Goal: Task Accomplishment & Management: Complete application form

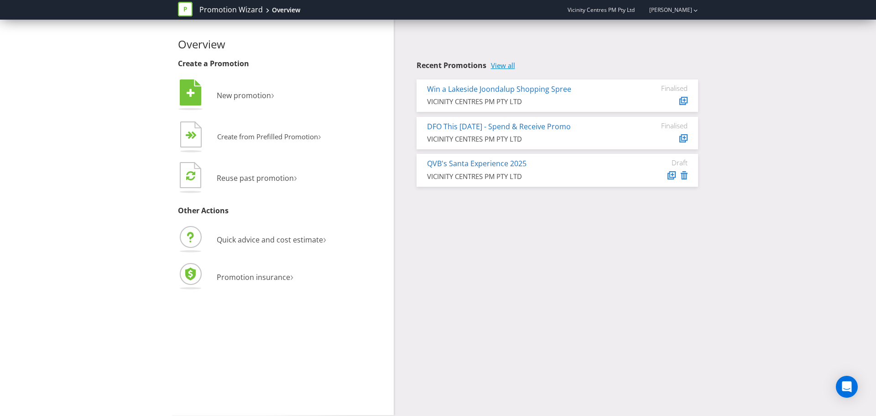
click at [512, 65] on link "View all" at bounding box center [503, 66] width 24 height 8
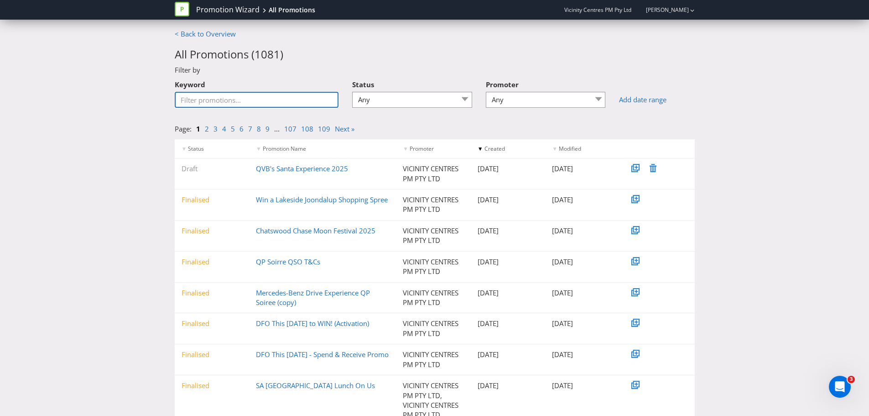
click at [237, 103] on input "Keyword" at bounding box center [257, 100] width 164 height 16
type input "Roc"
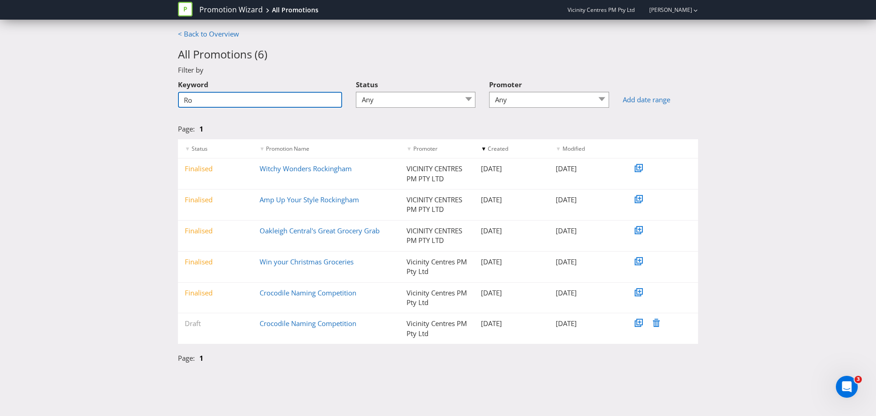
type input "R"
type input "Syren"
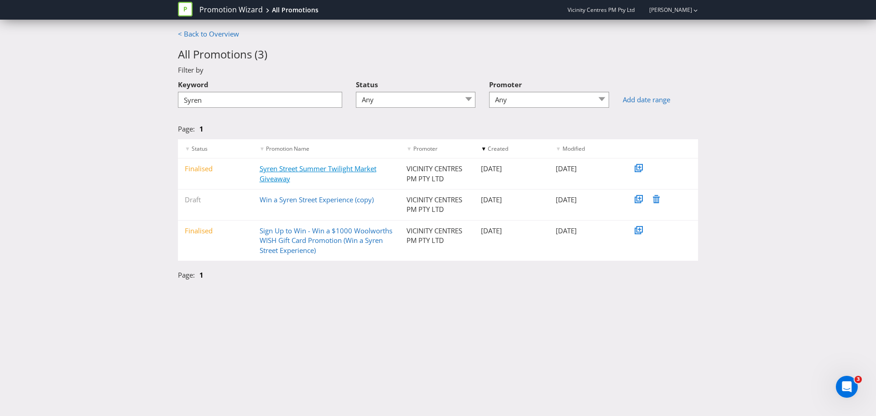
click at [276, 170] on link "Syren Street Summer Twilight Market Giveaway" at bounding box center [318, 173] width 117 height 19
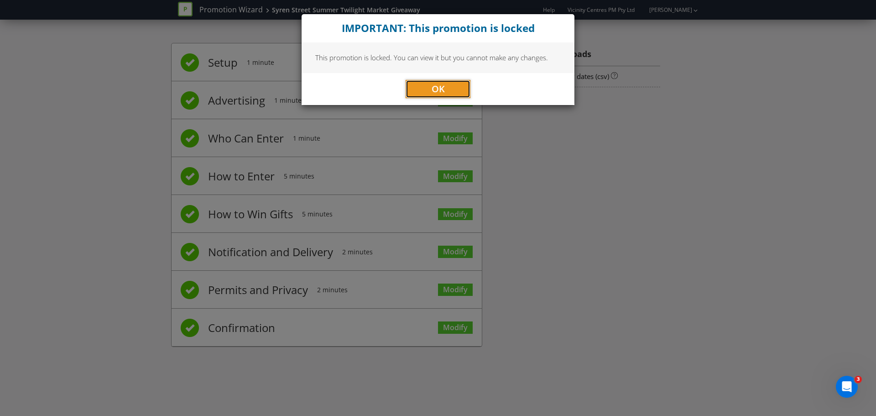
click at [427, 92] on button "OK" at bounding box center [437, 89] width 65 height 18
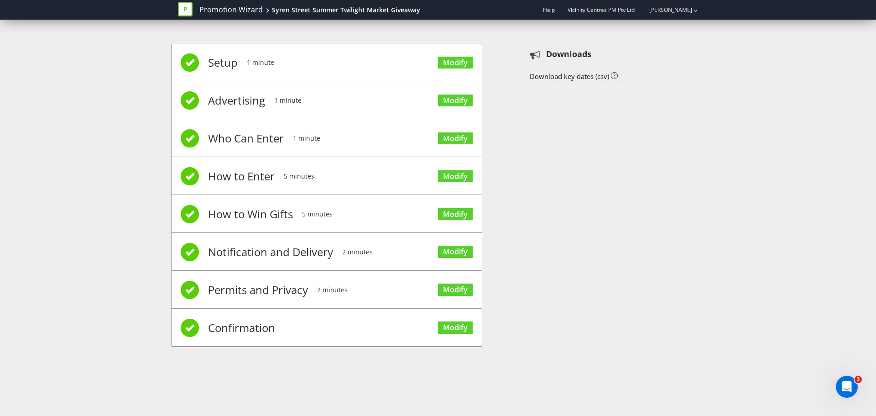
click at [207, 58] on li "Setup 1 minute Modify" at bounding box center [326, 62] width 310 height 38
click at [217, 65] on span "Setup" at bounding box center [223, 62] width 30 height 36
click at [193, 66] on span at bounding box center [190, 62] width 18 height 18
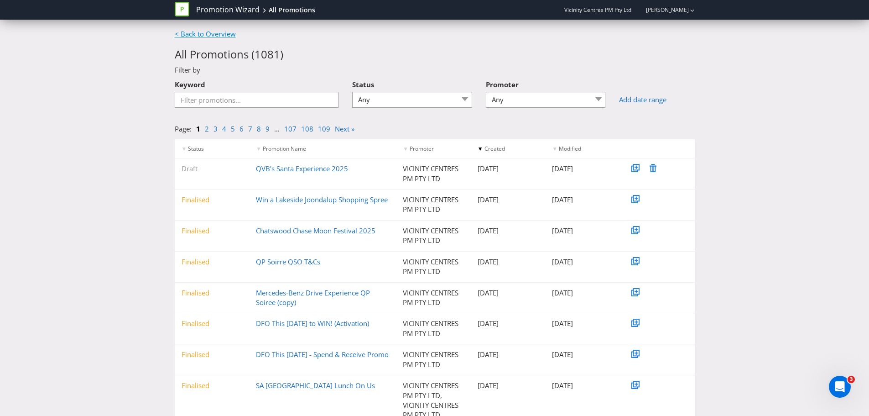
click at [187, 30] on link "< Back to Overview" at bounding box center [205, 33] width 61 height 9
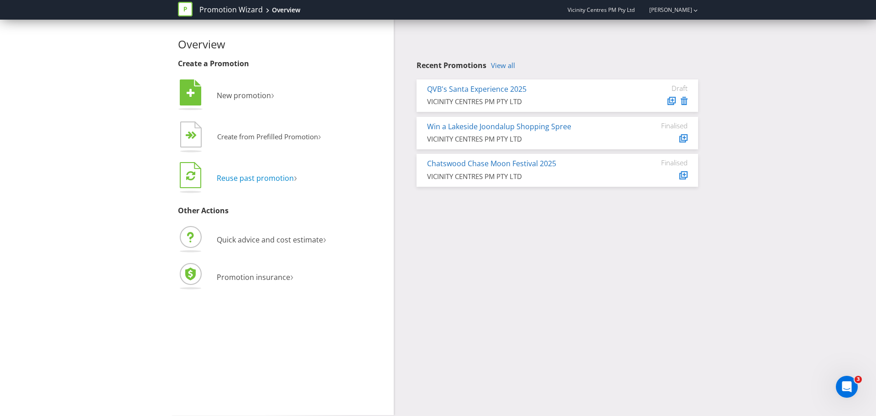
click at [266, 177] on span "Reuse past promotion" at bounding box center [255, 178] width 77 height 10
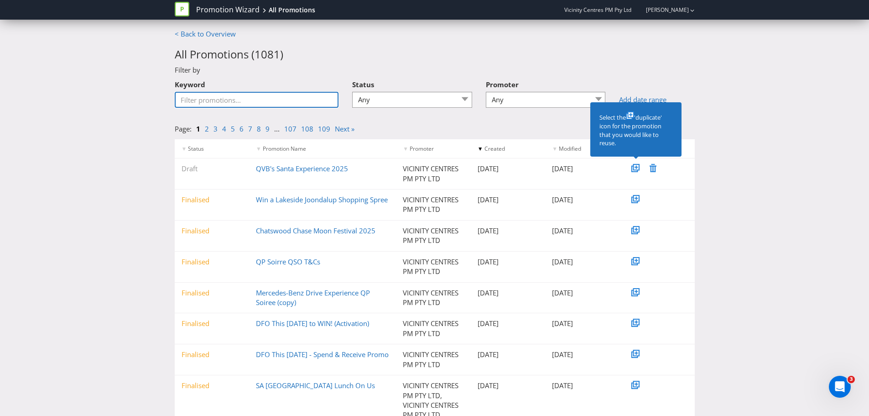
click at [244, 101] on input "Keyword" at bounding box center [257, 100] width 164 height 16
type input "Syren"
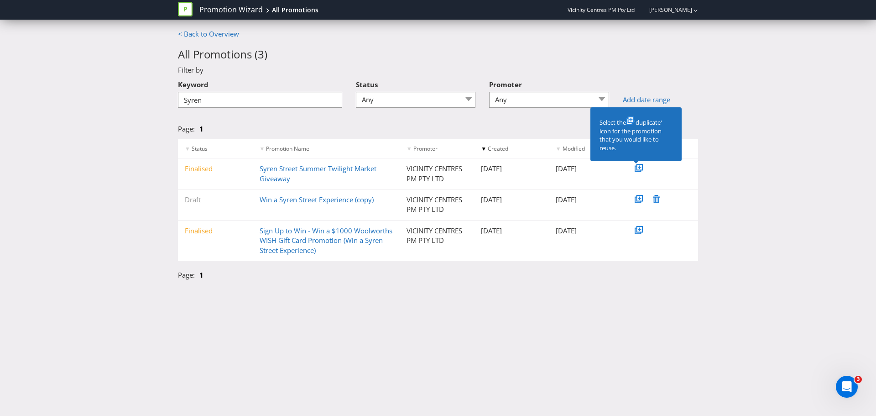
click at [638, 166] on icon at bounding box center [639, 167] width 5 height 5
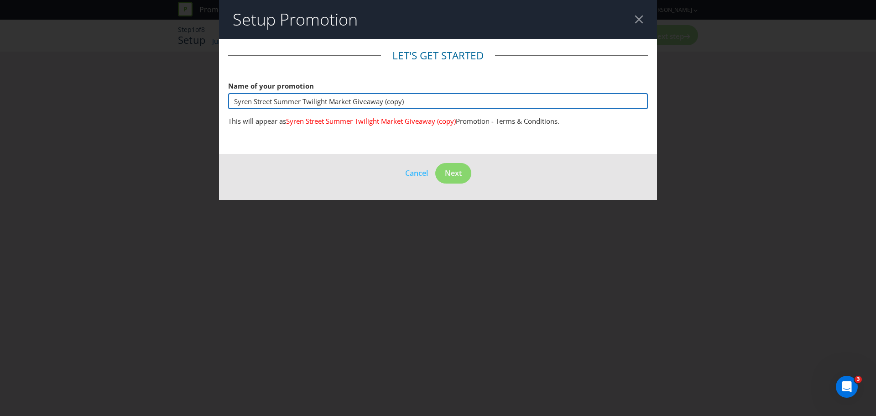
click at [425, 103] on input "Syren Street Summer Twilight Market Giveaway (copy)" at bounding box center [438, 101] width 420 height 16
click at [329, 101] on input "Syren Street Summer Twilight Market Giveaway" at bounding box center [438, 101] width 420 height 16
click at [234, 101] on input "Syren Street Summer Twilight Market Giveaway" at bounding box center [438, 101] width 420 height 16
type input "2025 Syren Street Summer Twilight Market Giveaway"
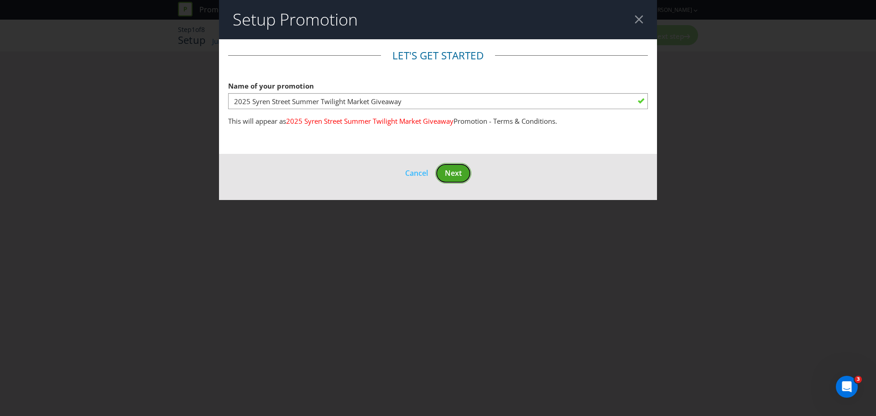
click at [455, 176] on span "Next" at bounding box center [453, 173] width 17 height 10
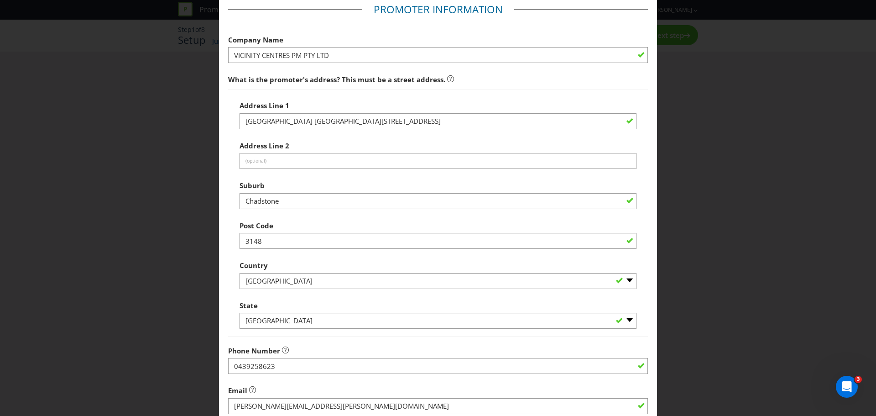
scroll to position [137, 0]
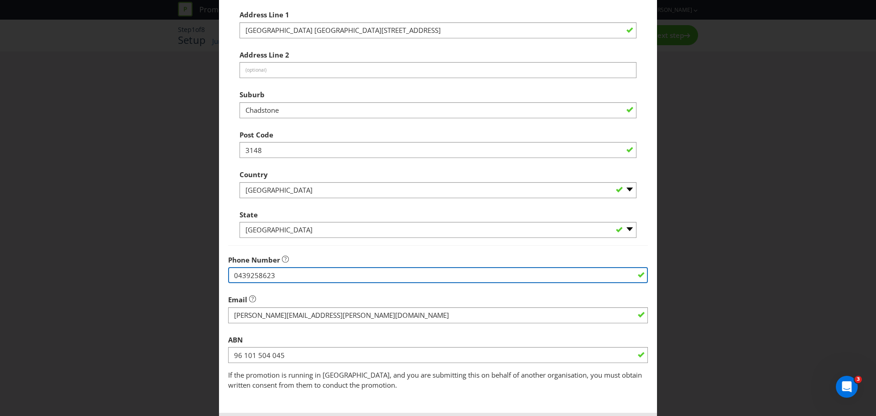
drag, startPoint x: 279, startPoint y: 282, endPoint x: 220, endPoint y: 286, distance: 58.5
click at [220, 286] on main "Promoter Information Company Name VICINITY CENTRES PM PTY LTD What is the promo…" at bounding box center [438, 157] width 438 height 510
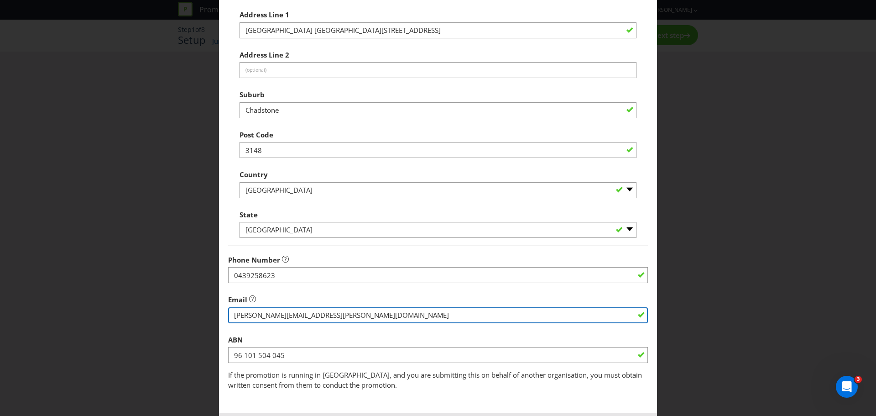
drag, startPoint x: 285, startPoint y: 316, endPoint x: 105, endPoint y: 322, distance: 179.8
click at [147, 324] on div "Edit Promoter Promoter Information Company Name VICINITY CENTRES PM PTY LTD Wha…" at bounding box center [438, 208] width 876 height 416
type input "[EMAIL_ADDRESS][DOMAIN_NAME]"
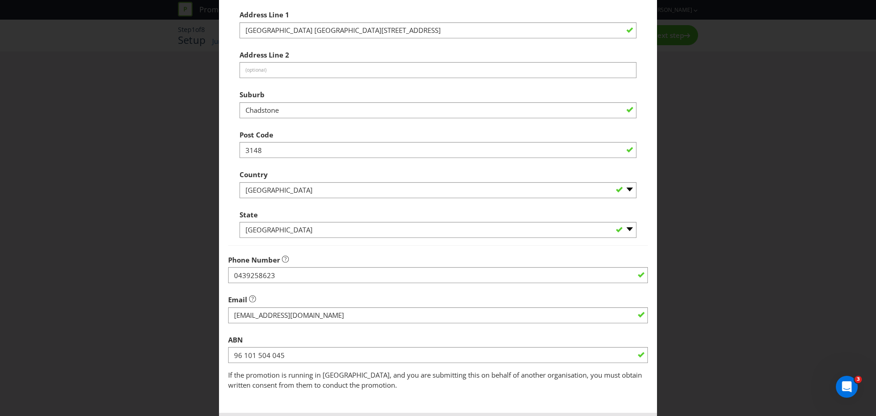
click at [298, 285] on fieldset "Promoter Information Company Name VICINITY CENTRES PM PTY LTD What is the promo…" at bounding box center [438, 151] width 420 height 478
click at [290, 283] on div at bounding box center [438, 282] width 420 height 1
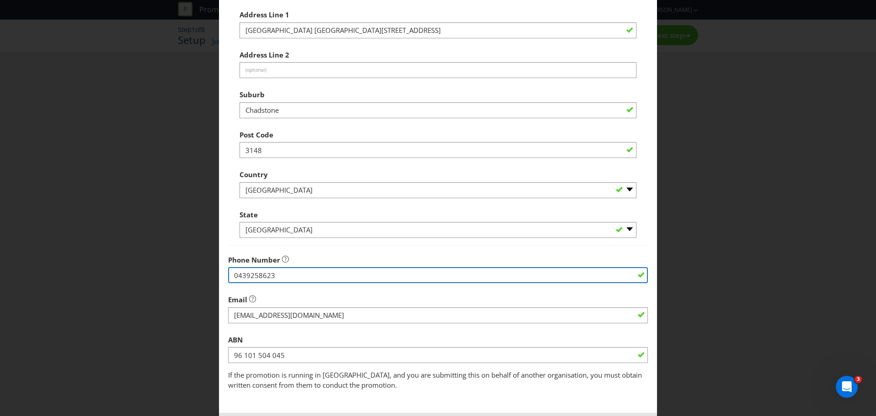
drag, startPoint x: 290, startPoint y: 276, endPoint x: 266, endPoint y: 281, distance: 24.3
click at [289, 276] on input "0439258623" at bounding box center [438, 275] width 420 height 16
drag, startPoint x: 266, startPoint y: 281, endPoint x: 254, endPoint y: 279, distance: 12.5
click at [255, 281] on input "0439258623" at bounding box center [438, 275] width 420 height 16
click at [281, 278] on input "0439258623" at bounding box center [438, 275] width 420 height 16
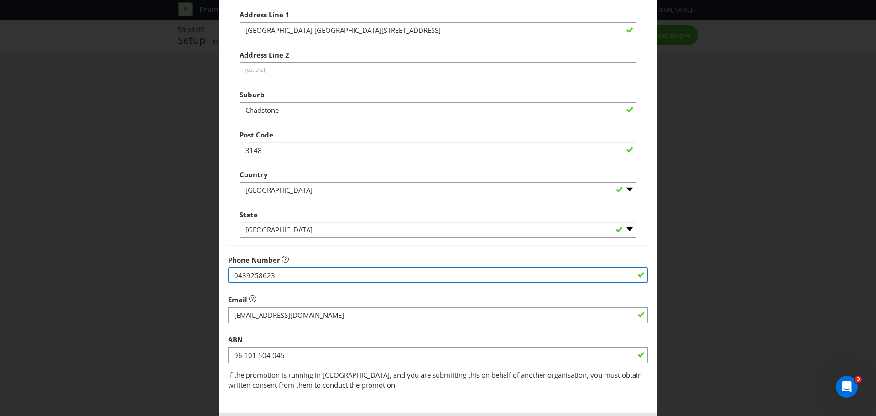
drag, startPoint x: 281, startPoint y: 274, endPoint x: 190, endPoint y: 279, distance: 90.9
click at [190, 279] on div "Edit Promoter Promoter Information Company Name VICINITY CENTRES PM PTY LTD Wha…" at bounding box center [438, 208] width 876 height 416
click at [304, 278] on input "0439258623" at bounding box center [438, 275] width 420 height 16
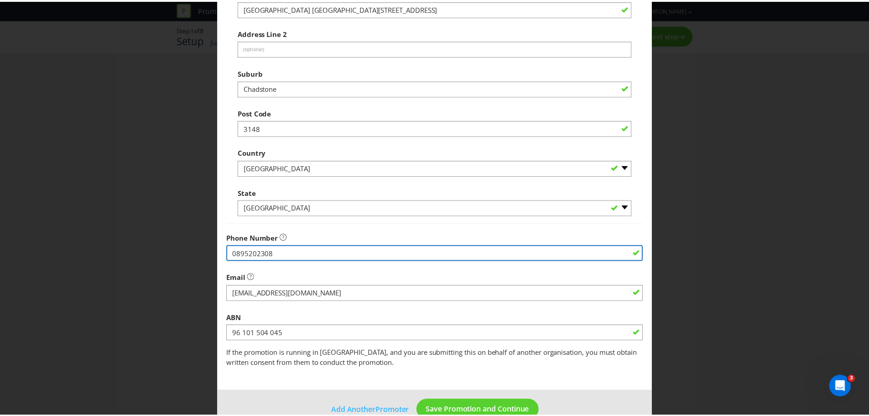
scroll to position [180, 0]
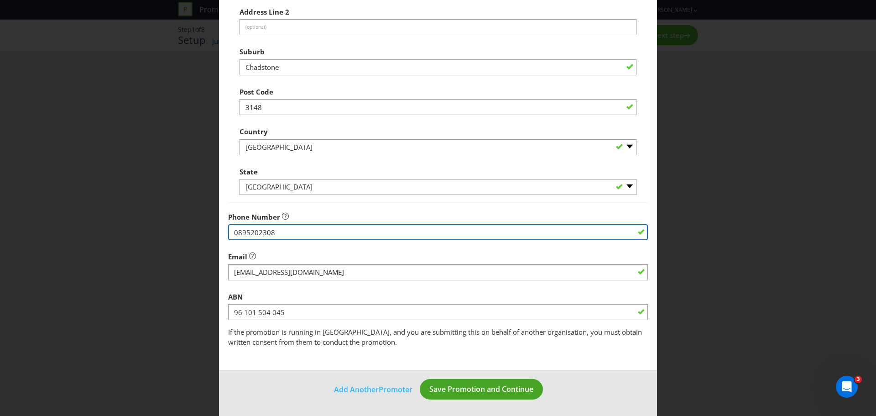
type input "0895202308"
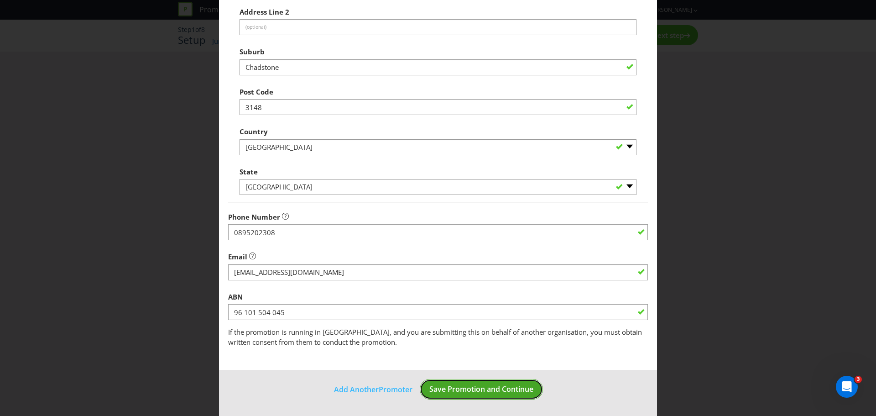
click at [491, 388] on span "Save Promotion and Continue" at bounding box center [481, 389] width 104 height 10
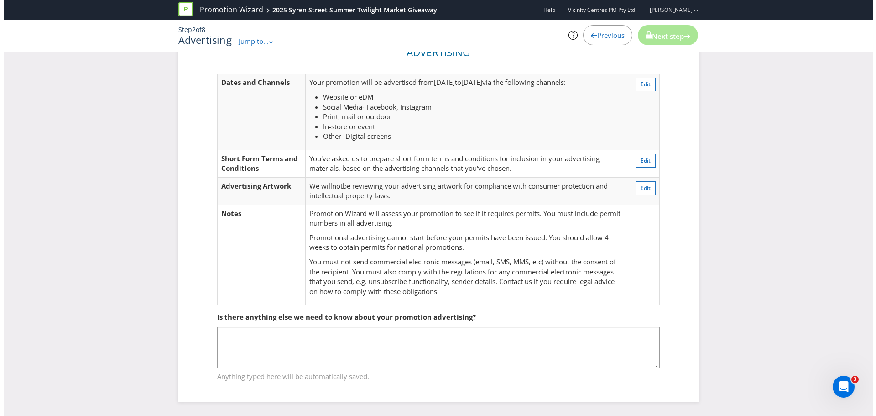
scroll to position [27, 0]
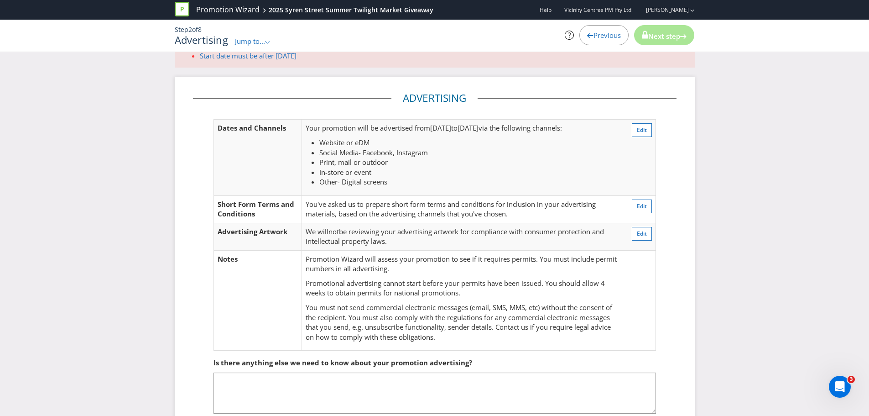
click at [630, 126] on td "Edit" at bounding box center [639, 158] width 33 height 76
click at [639, 126] on span "Edit" at bounding box center [642, 130] width 10 height 8
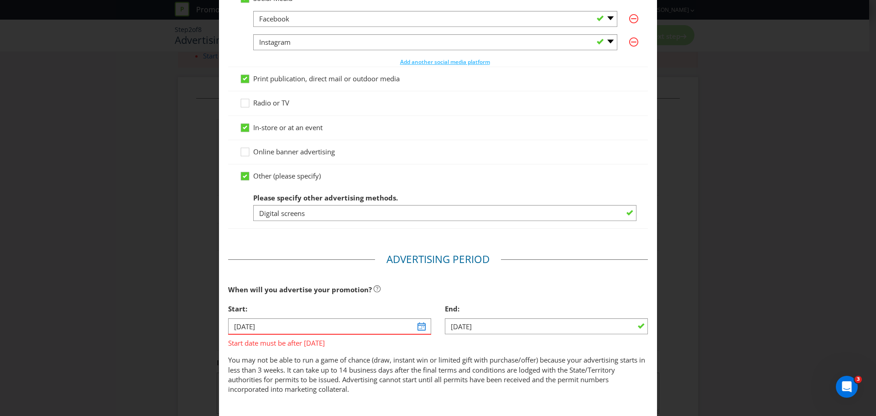
scroll to position [185, 0]
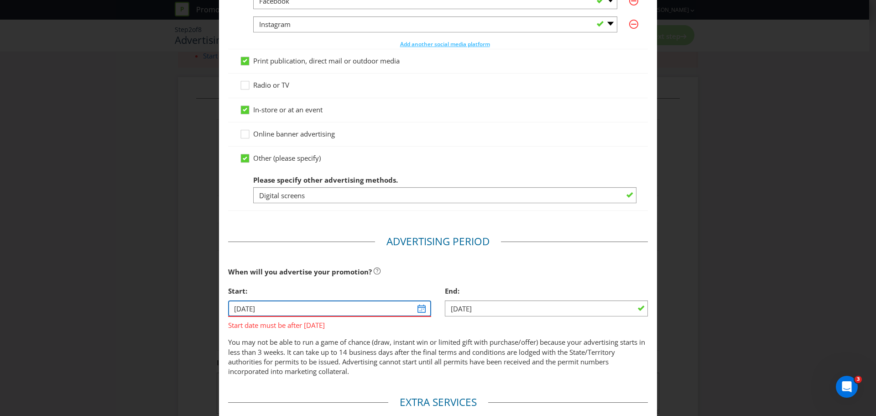
click at [260, 304] on input "[DATE]" at bounding box center [329, 308] width 203 height 16
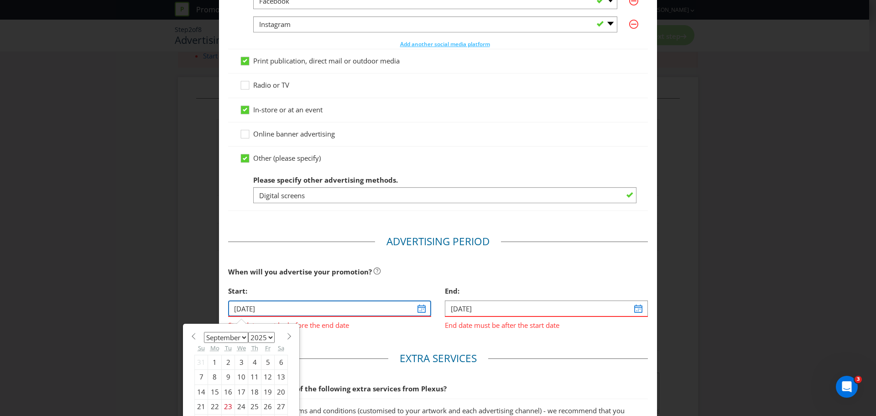
type input "[DATE]"
click at [353, 288] on div "Start:" at bounding box center [329, 290] width 203 height 19
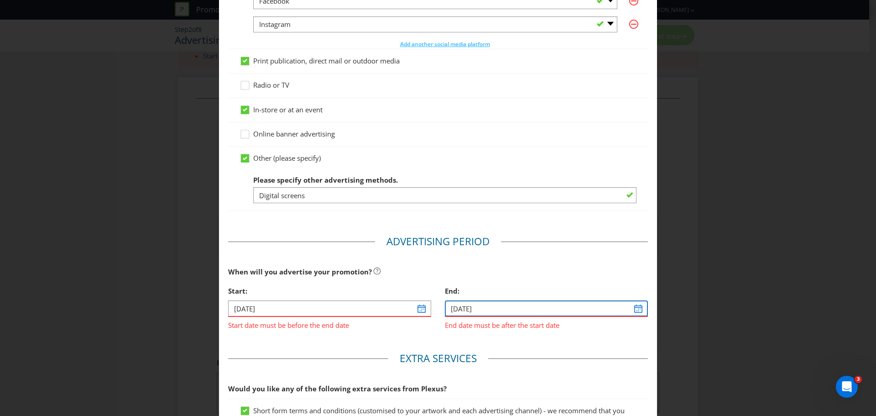
click at [493, 302] on input "[DATE]" at bounding box center [546, 308] width 203 height 16
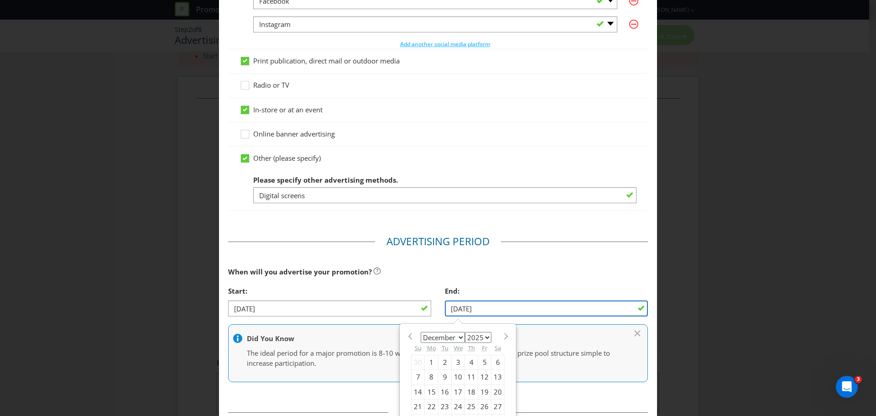
click at [450, 306] on input "[DATE]" at bounding box center [546, 308] width 203 height 16
type input "[DATE]"
click at [406, 335] on span at bounding box center [409, 336] width 7 height 7
select select "10"
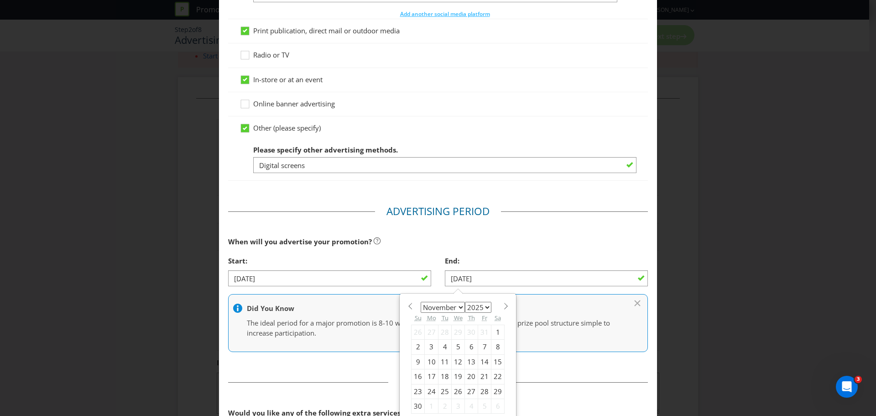
scroll to position [231, 0]
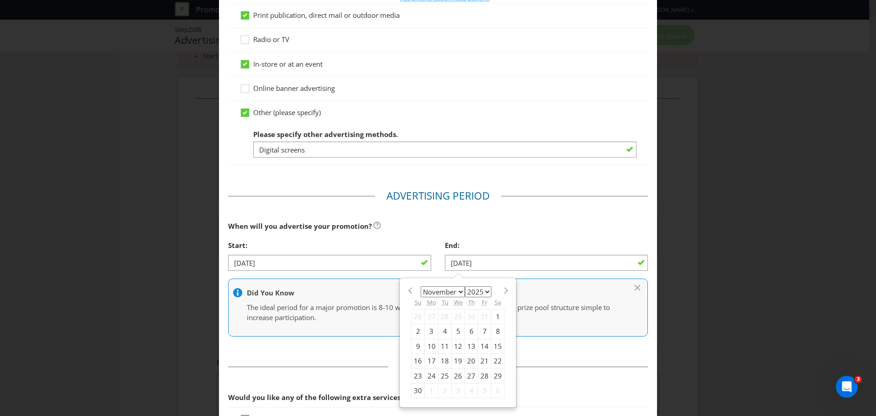
click at [480, 376] on div "28" at bounding box center [484, 375] width 13 height 15
type input "[DATE]"
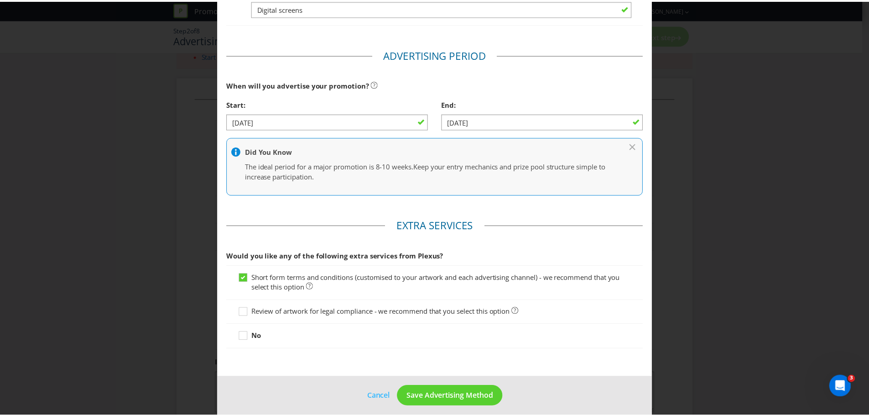
scroll to position [379, 0]
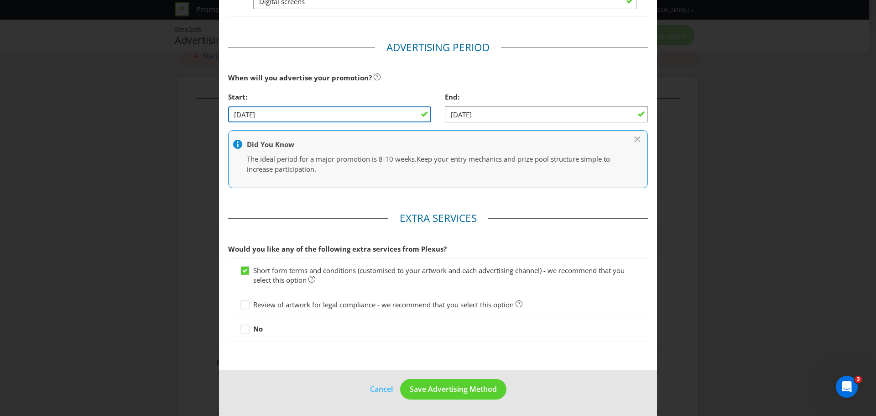
click at [241, 113] on input "[DATE]" at bounding box center [329, 114] width 203 height 16
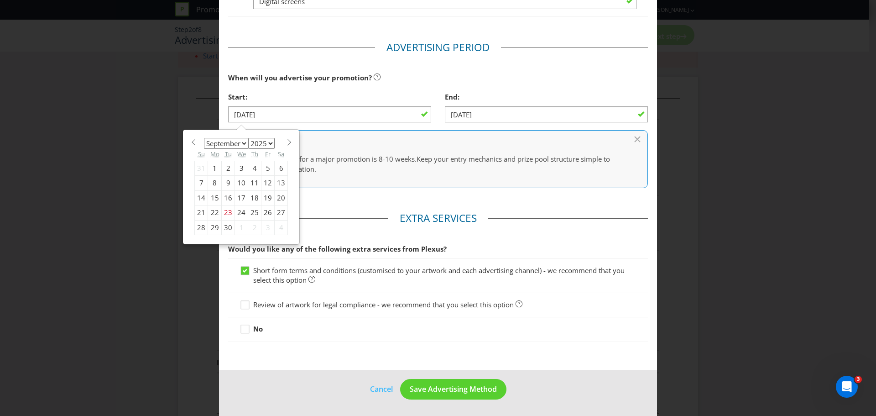
click at [286, 141] on span at bounding box center [289, 142] width 7 height 7
select select "10"
click at [275, 170] on div "1" at bounding box center [281, 168] width 13 height 15
type input "[DATE]"
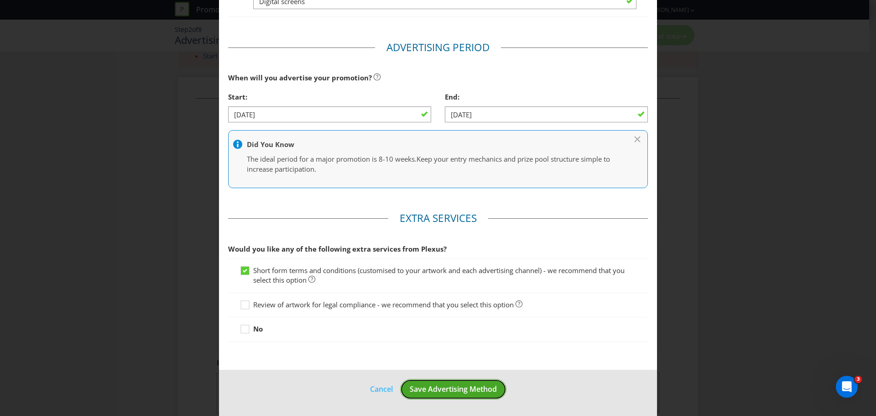
click at [451, 396] on button "Save Advertising Method" at bounding box center [453, 389] width 106 height 21
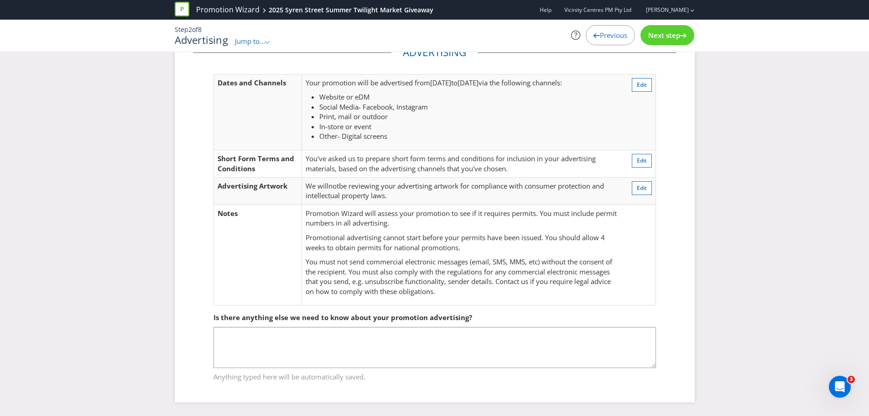
click at [674, 35] on span "Next step" at bounding box center [664, 35] width 32 height 9
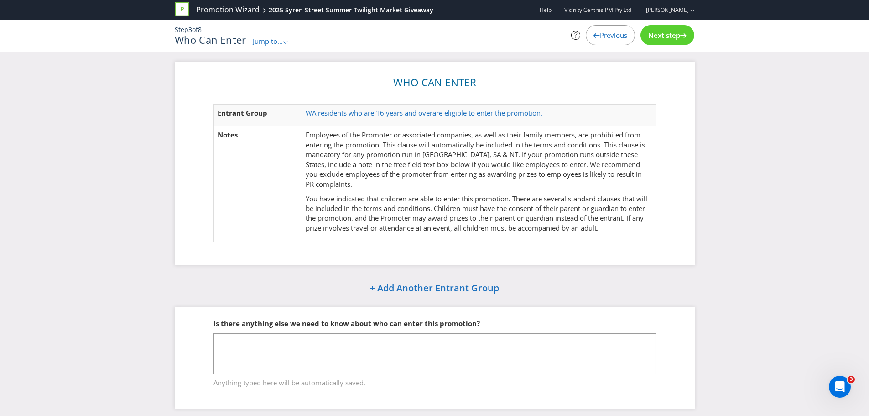
click at [678, 37] on span "Next step" at bounding box center [664, 35] width 32 height 9
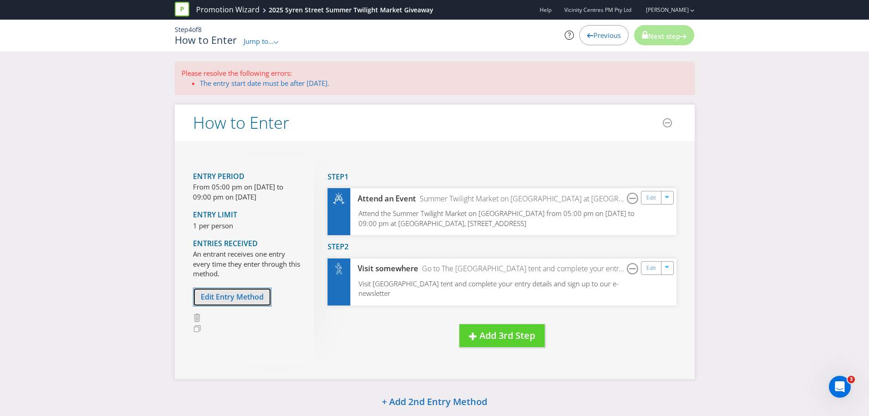
click at [225, 296] on span "Edit Entry Method" at bounding box center [232, 296] width 63 height 10
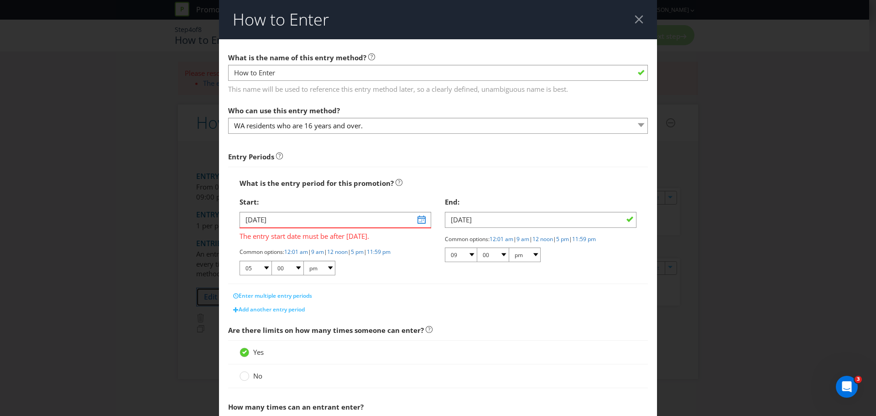
scroll to position [159, 0]
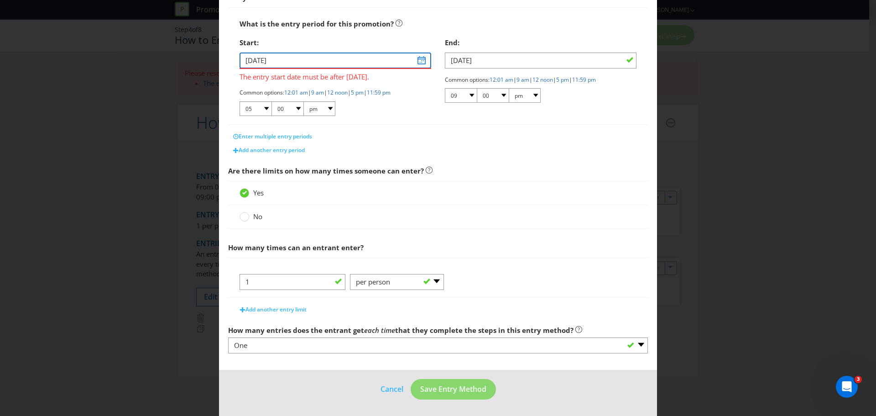
click at [307, 55] on input "[DATE]" at bounding box center [335, 60] width 192 height 16
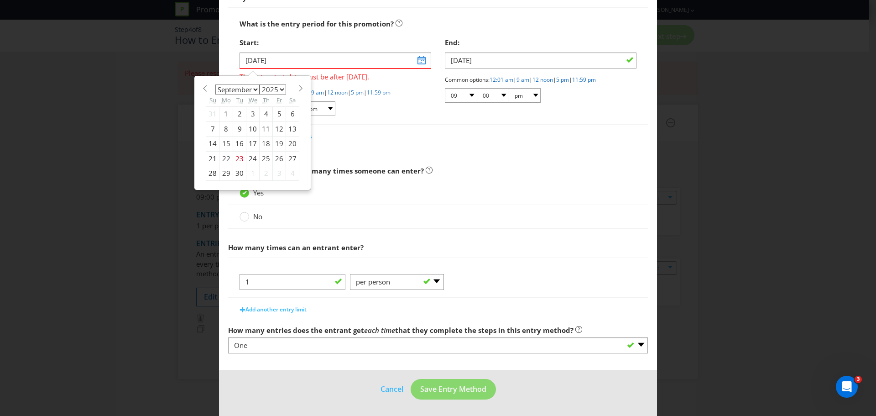
click at [300, 89] on span at bounding box center [300, 88] width 7 height 7
select select "10"
click at [275, 170] on div "28" at bounding box center [279, 173] width 13 height 15
type input "[DATE]"
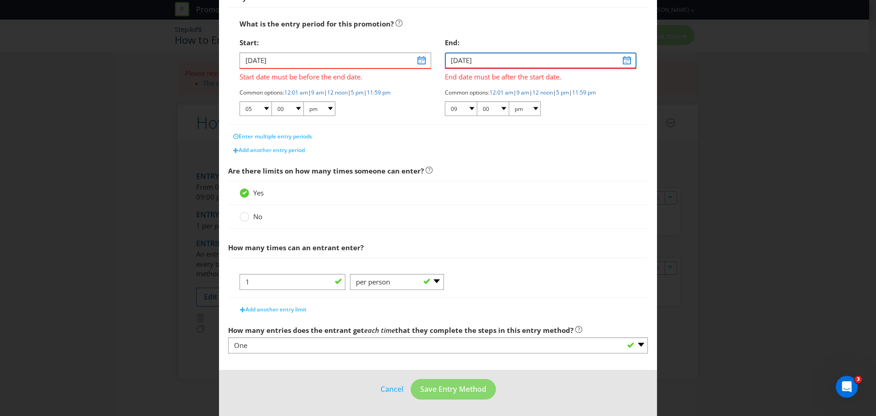
click at [624, 58] on input "[DATE]" at bounding box center [541, 60] width 192 height 16
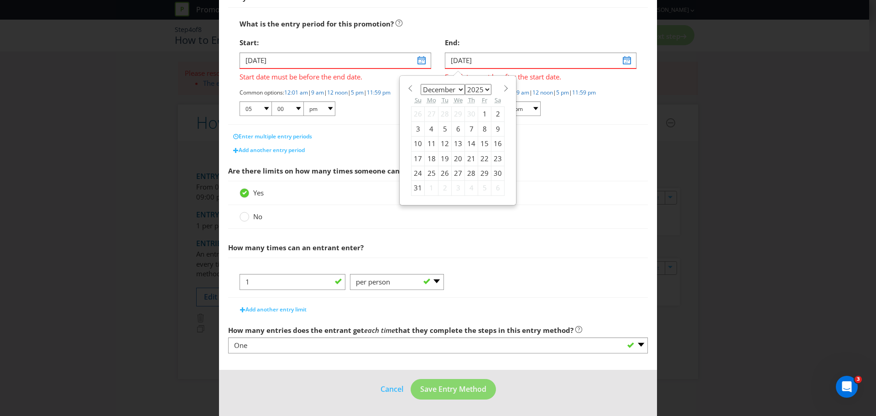
click at [408, 88] on span at bounding box center [409, 88] width 7 height 7
select select "10"
click at [444, 173] on div "28" at bounding box center [444, 173] width 13 height 15
type input "[DATE]"
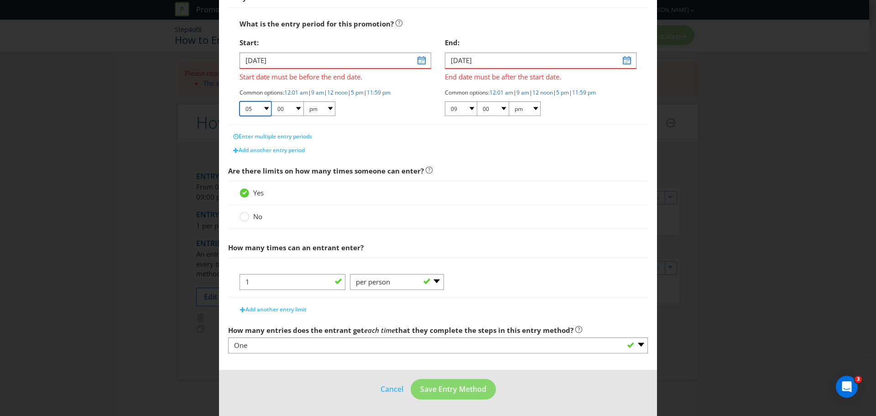
click at [263, 106] on select "01 02 03 04 05 06 07 08 09 10 11 12" at bounding box center [255, 108] width 32 height 15
select select "04"
click at [239, 101] on select "01 02 03 04 05 06 07 08 09 10 11 12" at bounding box center [255, 108] width 32 height 15
click at [577, 110] on div "Common options: 12:01 am | 9 am | 12 noon | 5 pm | 11:59 pm 01 02 03 04 05 06 0…" at bounding box center [541, 102] width 192 height 28
click at [539, 70] on span "End date must be after the start date." at bounding box center [541, 75] width 192 height 13
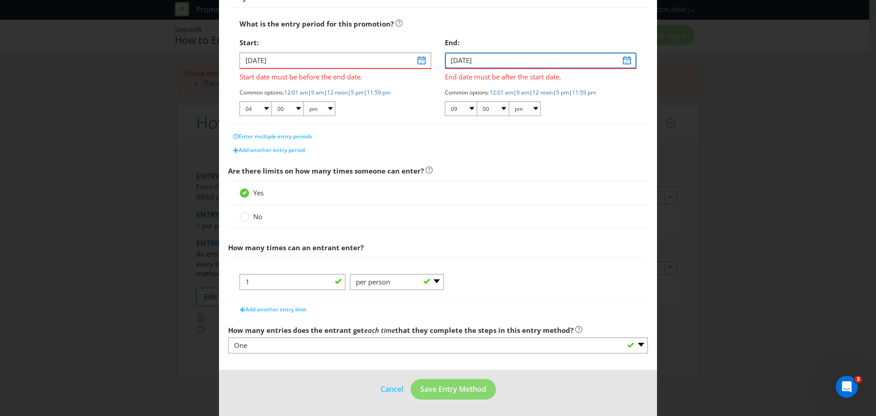
click at [535, 62] on input "[DATE]" at bounding box center [541, 60] width 192 height 16
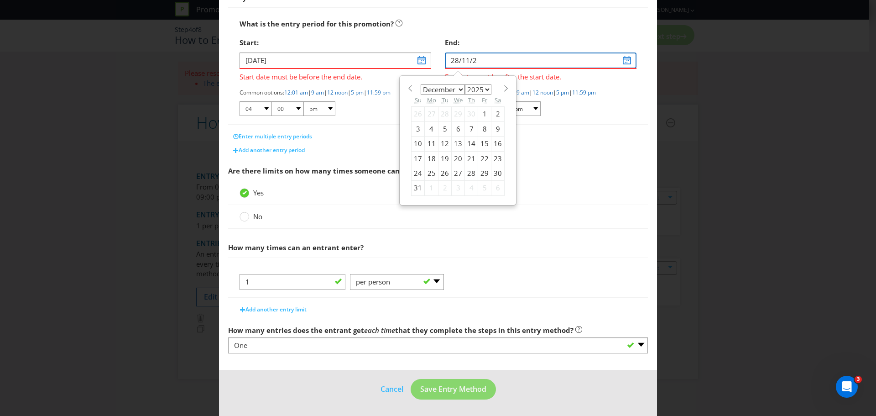
type input "[DATE]"
select select "10"
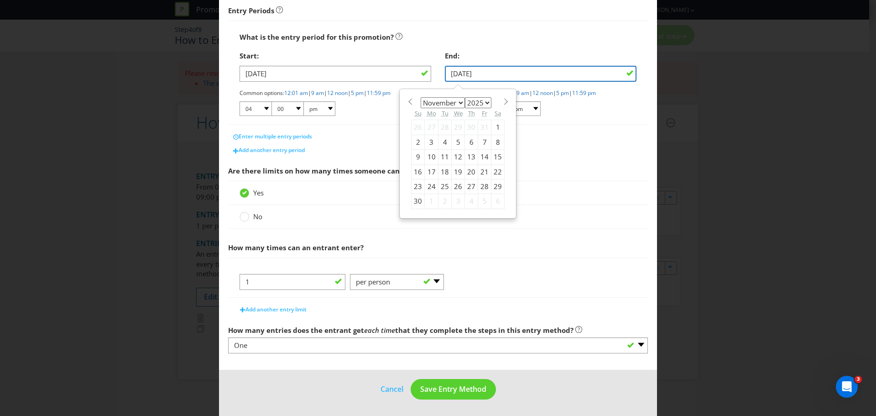
type input "[DATE]"
click at [573, 116] on div "Common options: 12:01 am | 9 am | 12 noon | 5 pm | 11:59 pm 01 02 03 04 05 06 0…" at bounding box center [541, 103] width 192 height 28
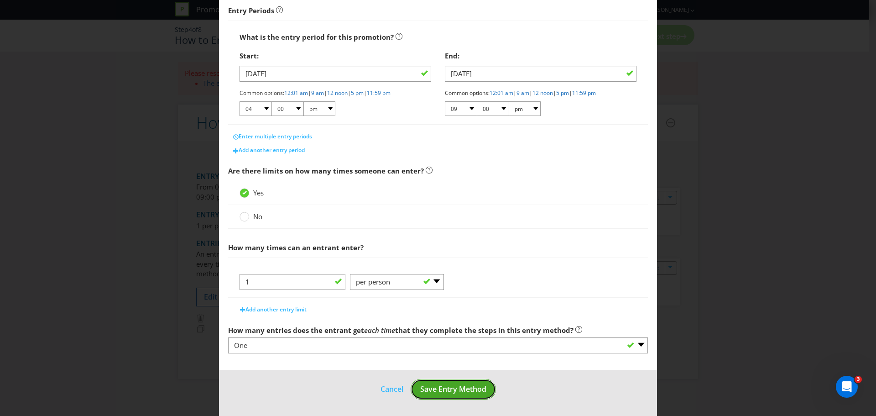
click at [443, 383] on button "Save Entry Method" at bounding box center [453, 389] width 85 height 21
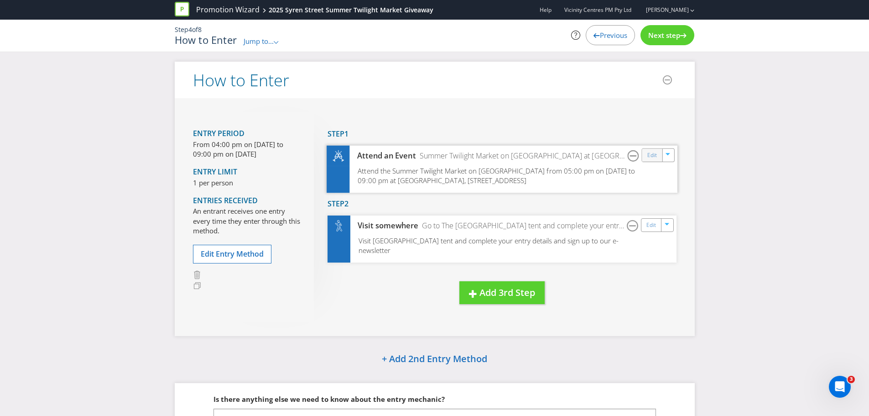
click at [646, 154] on div "Edit" at bounding box center [652, 154] width 21 height 13
click at [650, 154] on link "Edit" at bounding box center [652, 155] width 10 height 10
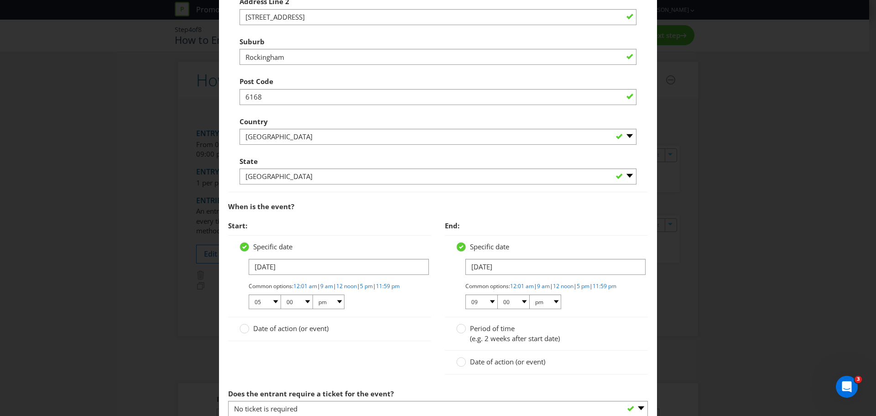
scroll to position [411, 0]
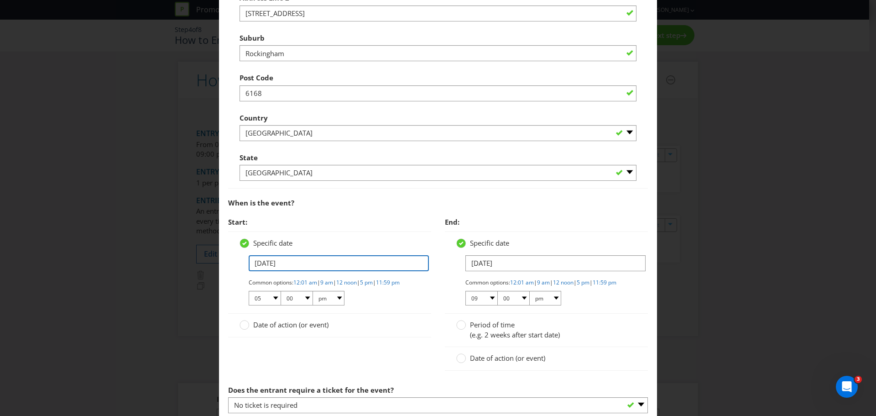
click at [291, 265] on input "[DATE]" at bounding box center [339, 263] width 180 height 16
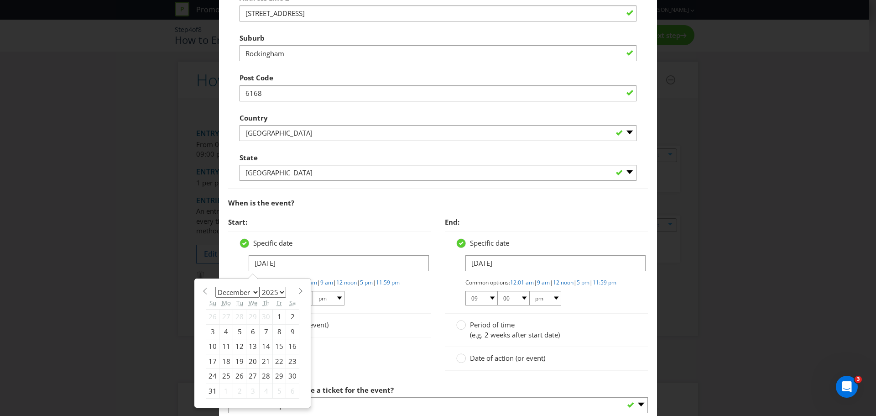
click at [201, 288] on span at bounding box center [204, 290] width 7 height 7
select select "10"
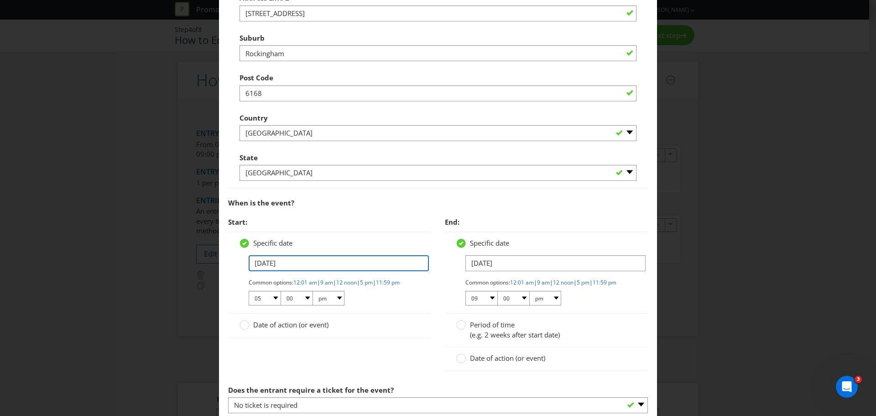
drag, startPoint x: 295, startPoint y: 258, endPoint x: 232, endPoint y: 262, distance: 62.6
click at [234, 262] on div "Specific date [DATE] Common options: 12:01 am | 9 am | 12 noon | 5 pm | 11:59 p…" at bounding box center [329, 272] width 203 height 82
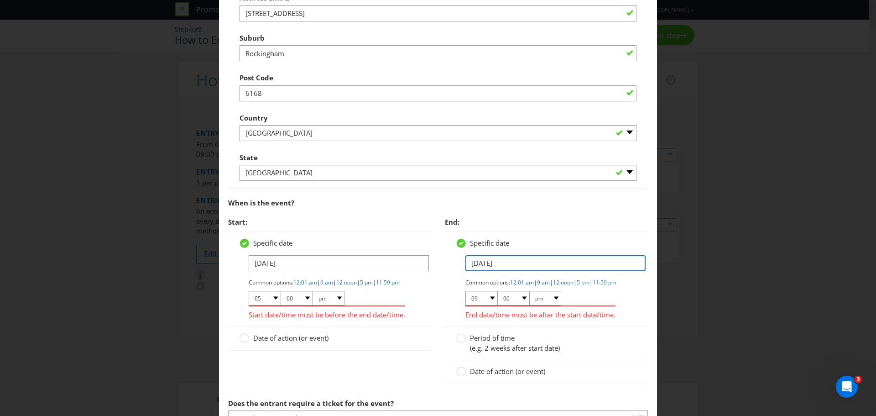
type input "[DATE]"
click at [501, 260] on input "[DATE]" at bounding box center [555, 263] width 180 height 16
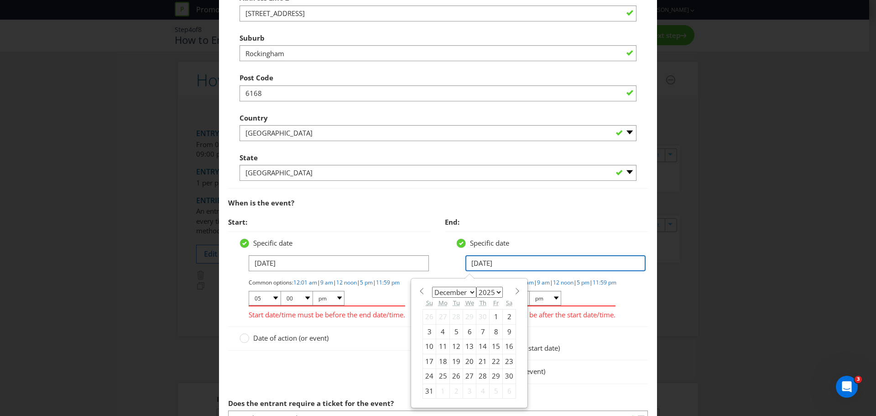
drag, startPoint x: 506, startPoint y: 265, endPoint x: 405, endPoint y: 266, distance: 100.4
click at [405, 266] on div "Start: Specific date [DATE] Common options: 12:01 am | 9 am | 12 noon | 5 pm | …" at bounding box center [437, 303] width 433 height 181
type input "[DATE]"
select select "10"
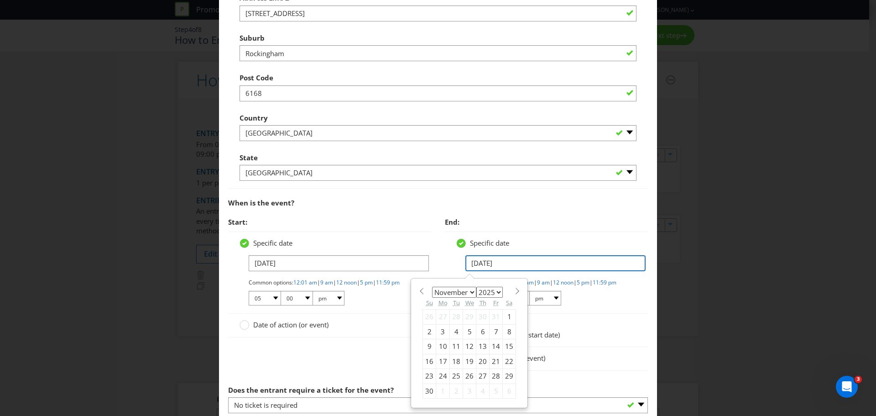
type input "[DATE]"
click at [415, 239] on div "Specific date" at bounding box center [329, 243] width 180 height 10
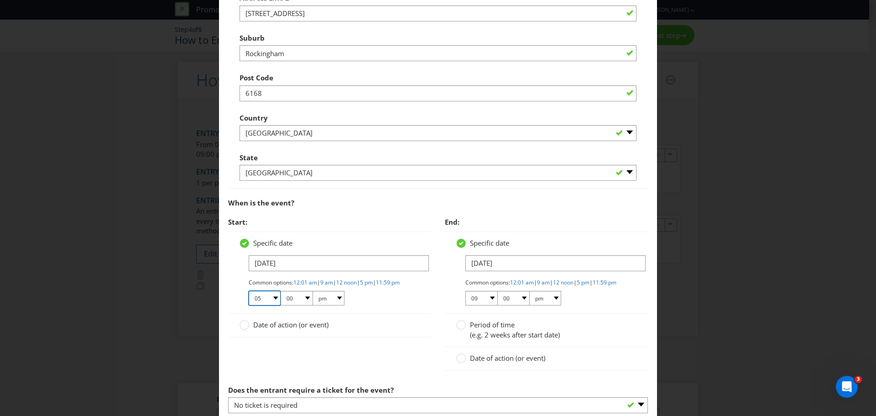
click at [269, 305] on select "01 02 03 04 05 06 07 08 09 10 11 12" at bounding box center [265, 298] width 32 height 15
select select "04"
click at [249, 298] on select "01 02 03 04 05 06 07 08 09 10 11 12" at bounding box center [265, 298] width 32 height 15
click at [417, 327] on div "Date of action (or event)" at bounding box center [329, 324] width 203 height 23
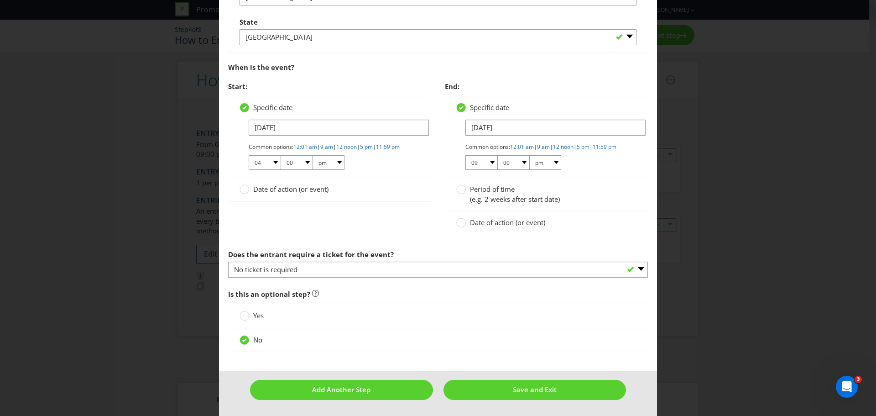
scroll to position [554, 0]
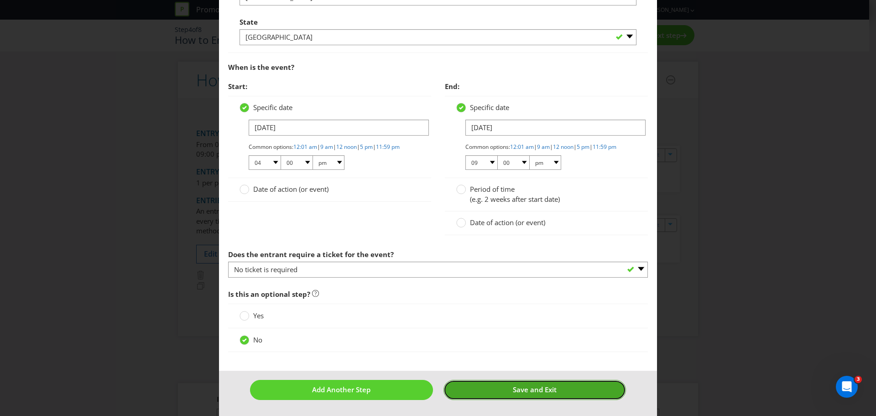
click at [537, 392] on span "Save and Exit" at bounding box center [535, 389] width 44 height 9
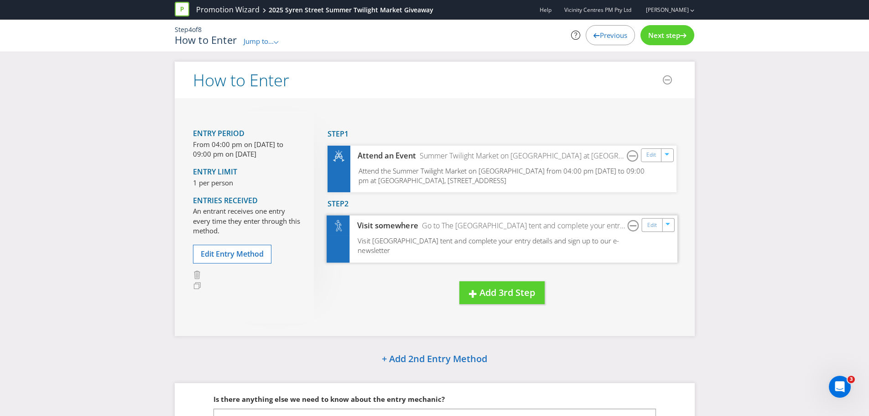
click at [456, 243] on span "Visit [GEOGRAPHIC_DATA] tent and complete your entry details and sign up to our…" at bounding box center [488, 245] width 261 height 19
click at [646, 228] on div "Edit" at bounding box center [652, 224] width 21 height 13
click at [654, 224] on link "Edit" at bounding box center [652, 224] width 10 height 10
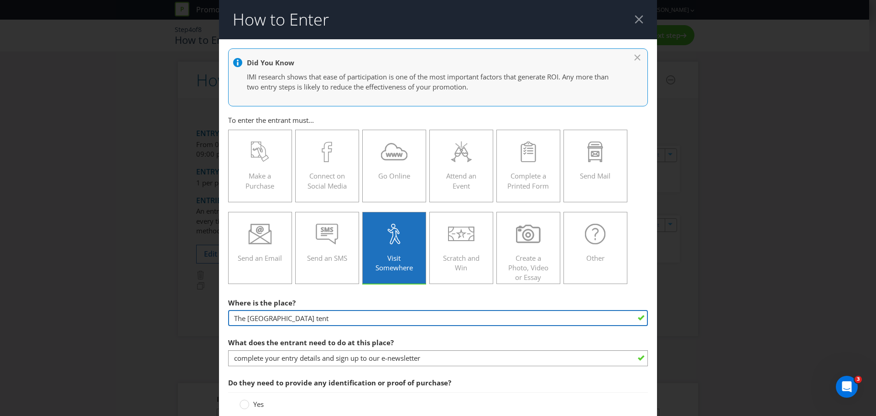
drag, startPoint x: 354, startPoint y: 317, endPoint x: 309, endPoint y: 313, distance: 45.3
click at [309, 313] on input "The [GEOGRAPHIC_DATA] tent" at bounding box center [438, 318] width 420 height 16
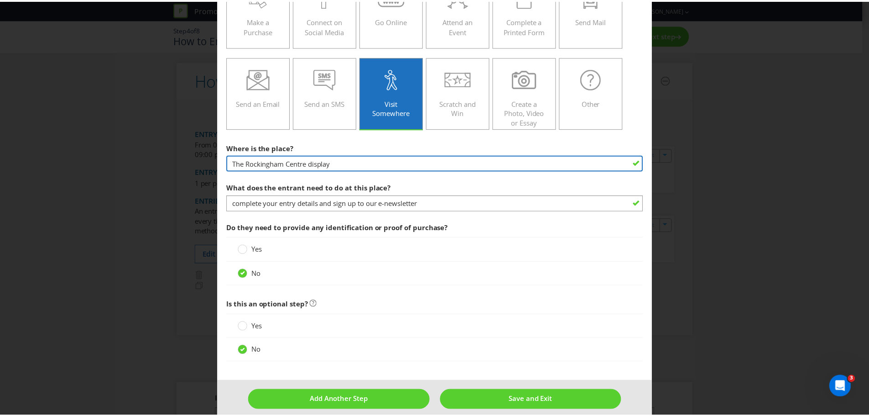
scroll to position [165, 0]
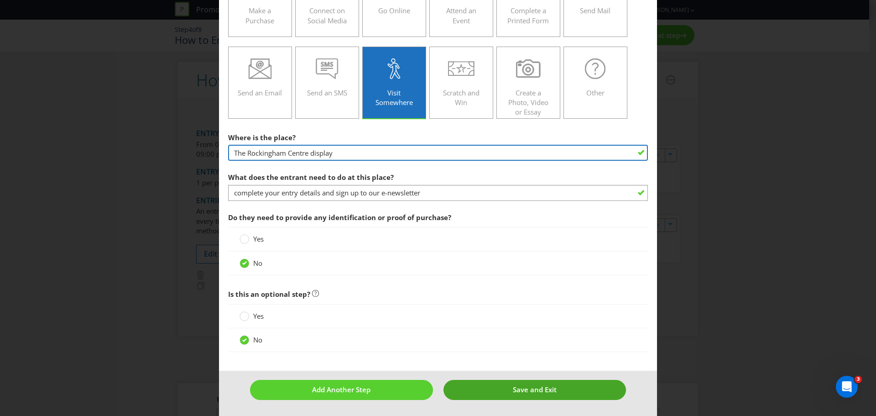
type input "The Rockingham Centre display"
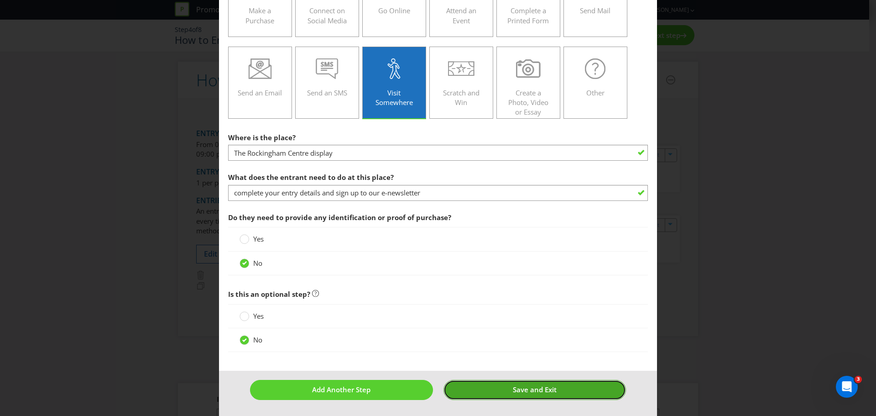
click at [480, 389] on button "Save and Exit" at bounding box center [534, 389] width 183 height 20
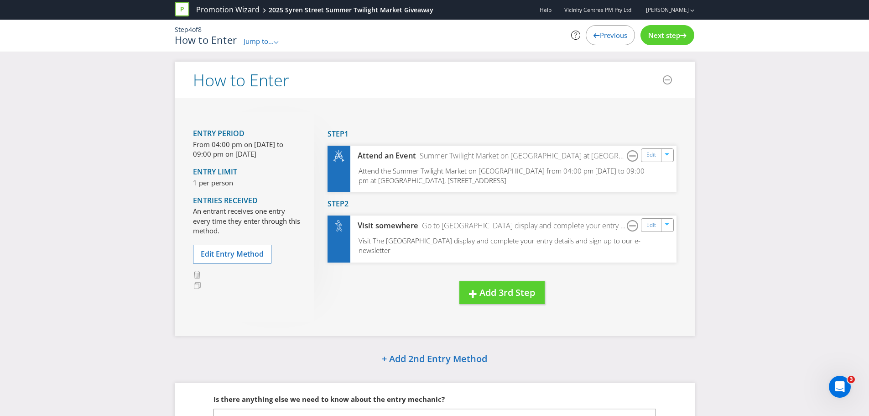
click at [666, 41] on div "Next step" at bounding box center [667, 35] width 54 height 20
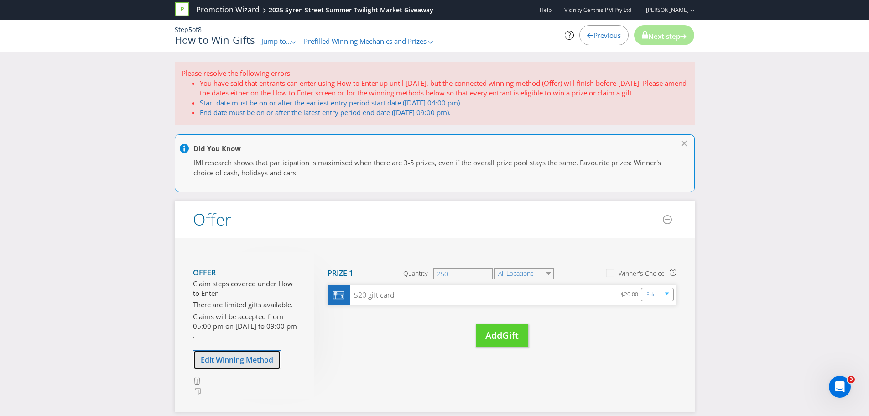
click at [249, 365] on button "Edit Winning Method" at bounding box center [237, 359] width 88 height 19
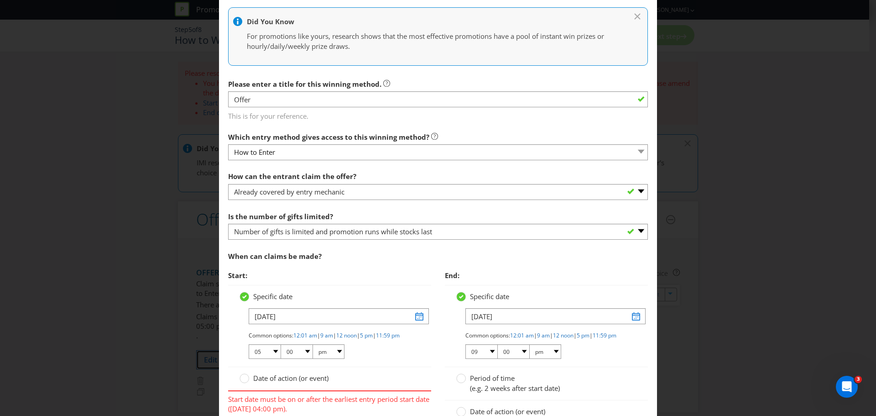
scroll to position [182, 0]
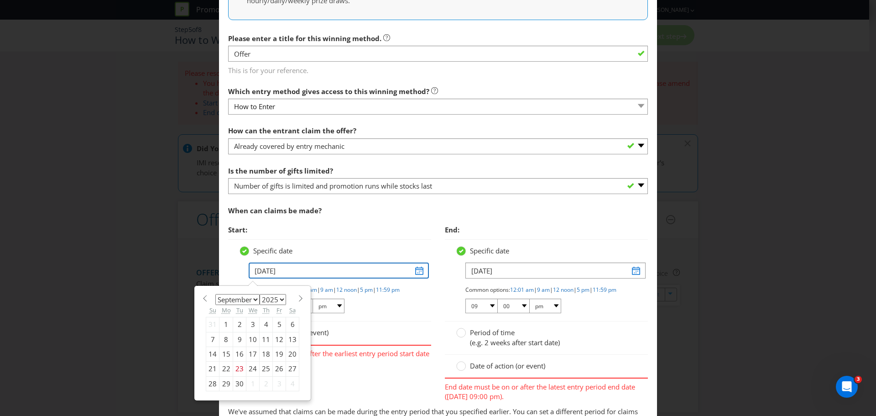
drag, startPoint x: 249, startPoint y: 265, endPoint x: 189, endPoint y: 261, distance: 59.4
click at [189, 261] on div "Edit Winning Method How to Enter How will the winners be selected? Draw Judging…" at bounding box center [438, 208] width 876 height 416
type input "[DATE]"
select select "10"
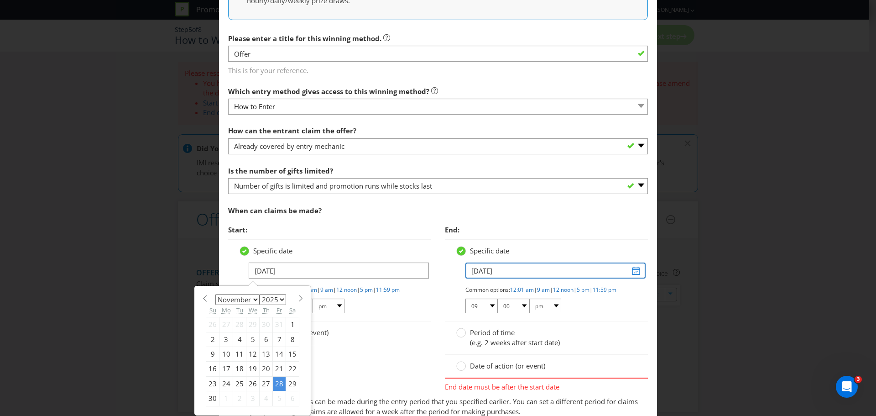
type input "[DATE]"
click at [520, 273] on input "[DATE]" at bounding box center [555, 270] width 180 height 16
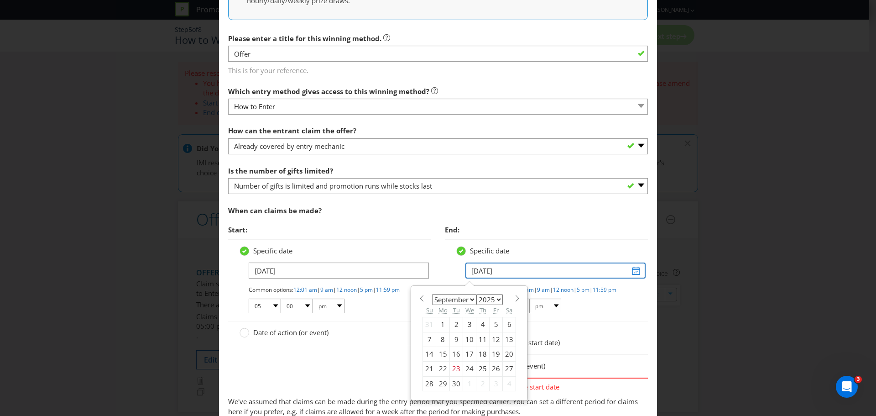
drag, startPoint x: 515, startPoint y: 273, endPoint x: 372, endPoint y: 260, distance: 143.3
click at [448, 270] on div "Specific date [DATE] January February March April May June July August Septembe…" at bounding box center [546, 280] width 203 height 82
type input "[DATE]"
select select "10"
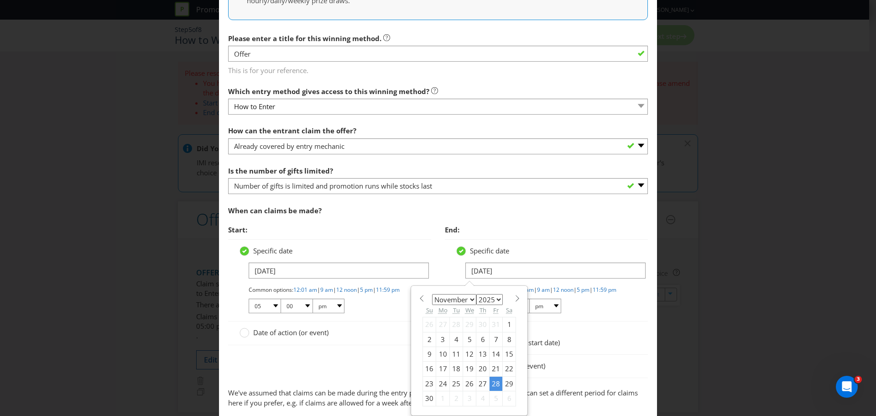
type input "[DATE]"
click at [364, 218] on div "When can claims be made?" at bounding box center [438, 210] width 420 height 19
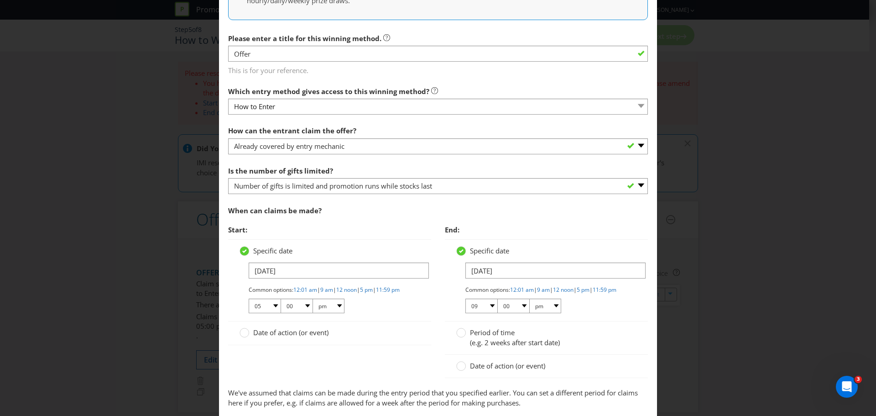
click at [246, 314] on div "[DATE] Common options: 12:01 am | 9 am | 12 noon | 5 pm | 11:59 pm 01 02 03 04 …" at bounding box center [329, 288] width 180 height 52
click at [252, 313] on select "01 02 03 04 05 06 07 08 09 10 11 12" at bounding box center [265, 305] width 32 height 15
select select "04"
click at [249, 306] on select "01 02 03 04 05 06 07 08 09 10 11 12" at bounding box center [265, 305] width 32 height 15
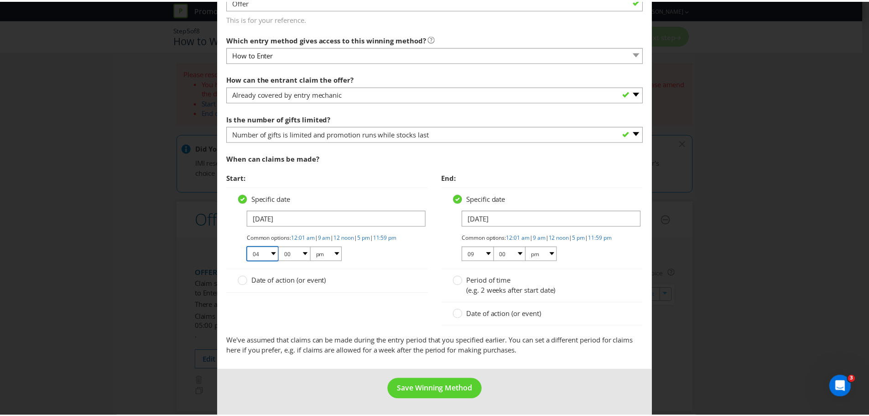
scroll to position [242, 0]
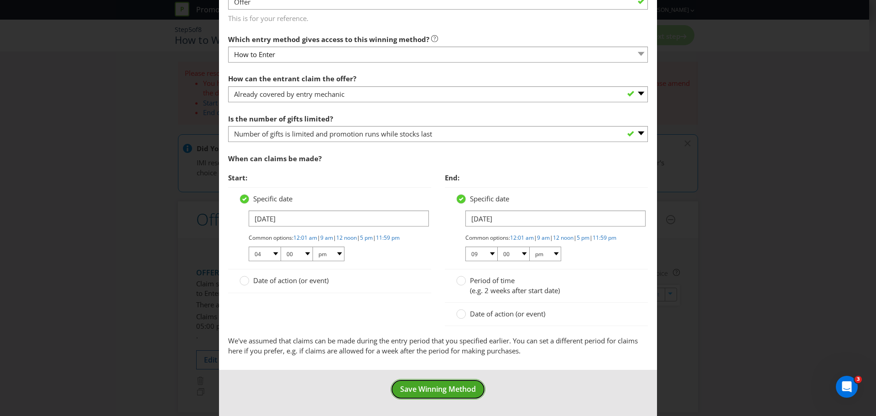
click at [467, 388] on span "Save Winning Method" at bounding box center [438, 389] width 76 height 10
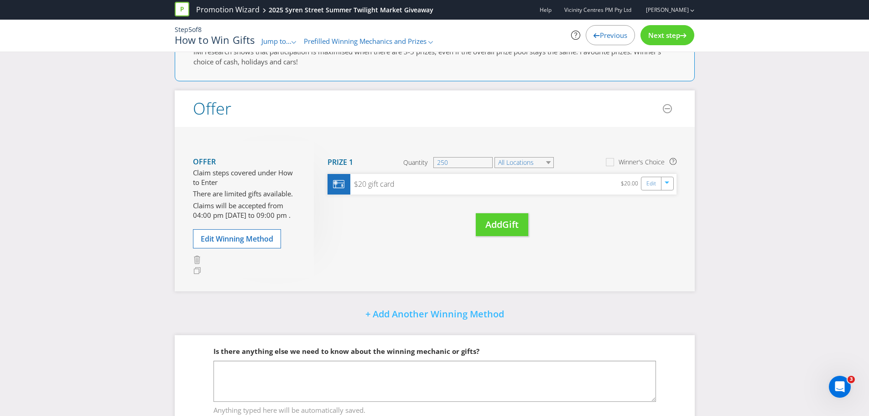
scroll to position [82, 0]
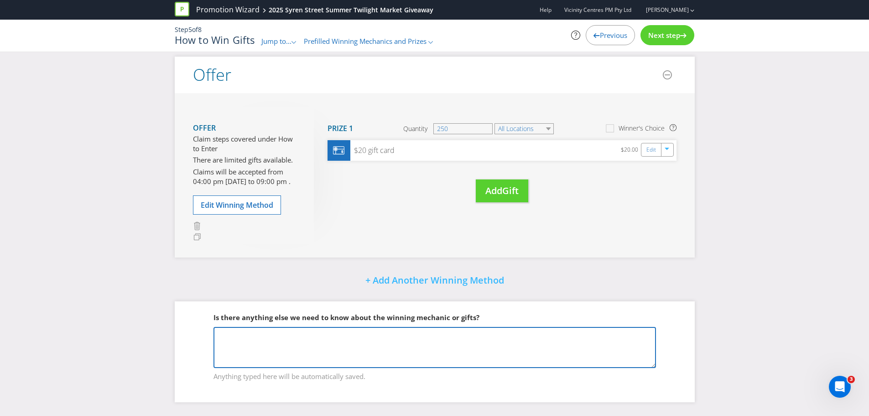
click at [430, 348] on textarea at bounding box center [434, 347] width 442 height 41
type textarea "T"
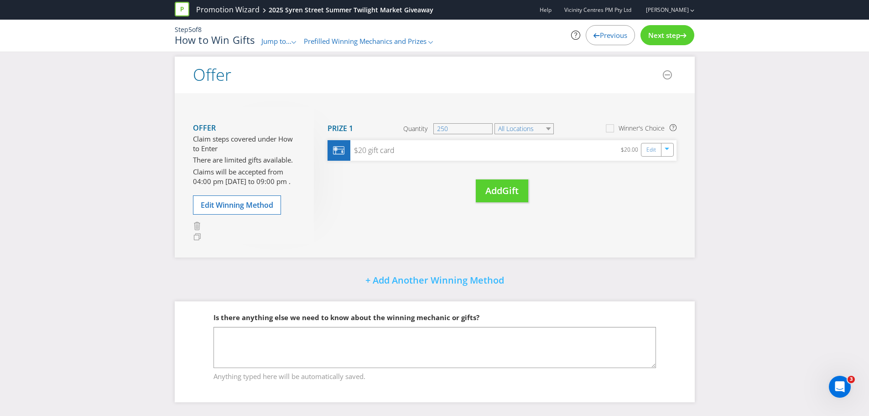
click at [654, 35] on span "Next step" at bounding box center [664, 35] width 32 height 9
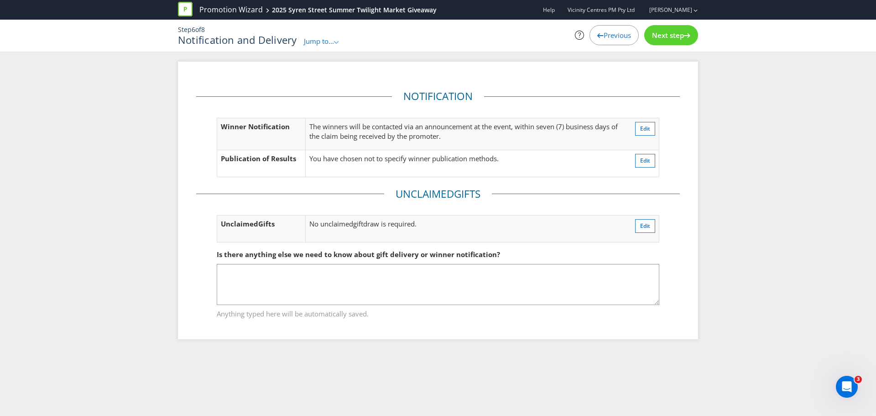
click at [658, 42] on div "Next step" at bounding box center [671, 35] width 54 height 20
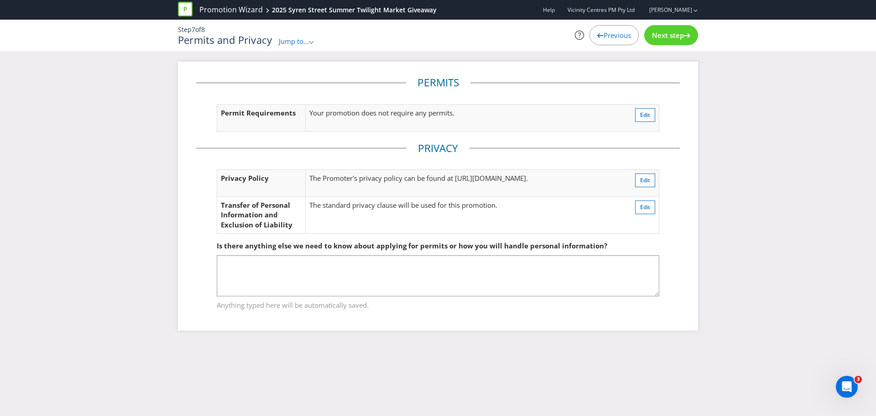
click at [675, 34] on span "Next step" at bounding box center [668, 35] width 32 height 9
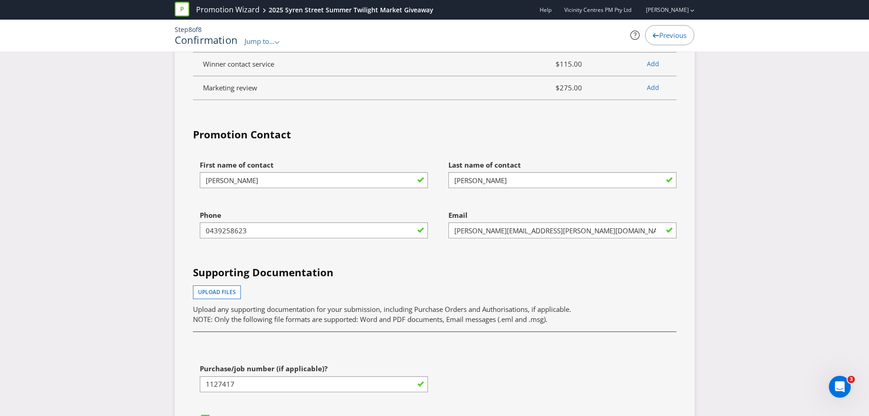
scroll to position [2326, 0]
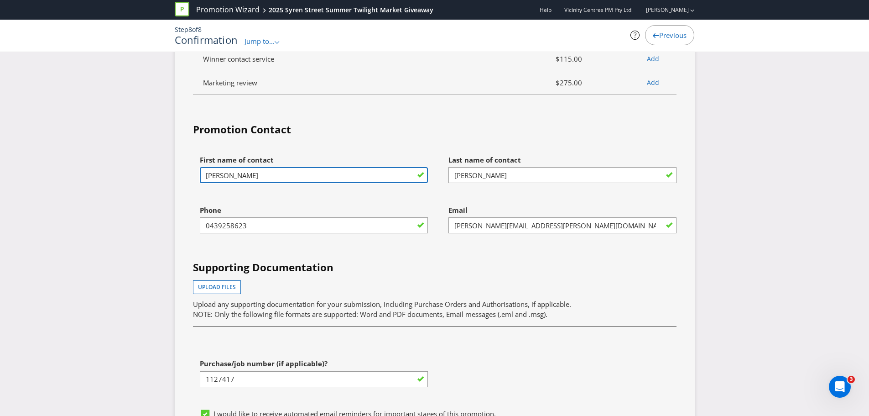
drag, startPoint x: 231, startPoint y: 178, endPoint x: 157, endPoint y: 190, distance: 75.3
type input "Amelie"
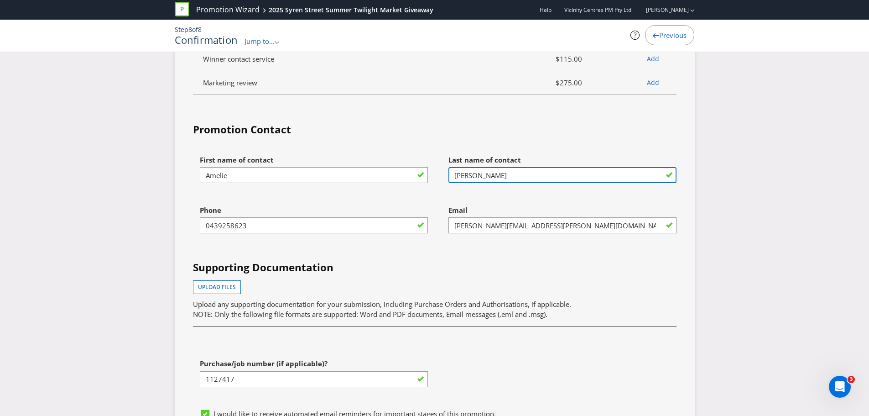
type input "[PERSON_NAME]"
